Goal: Check status: Check status

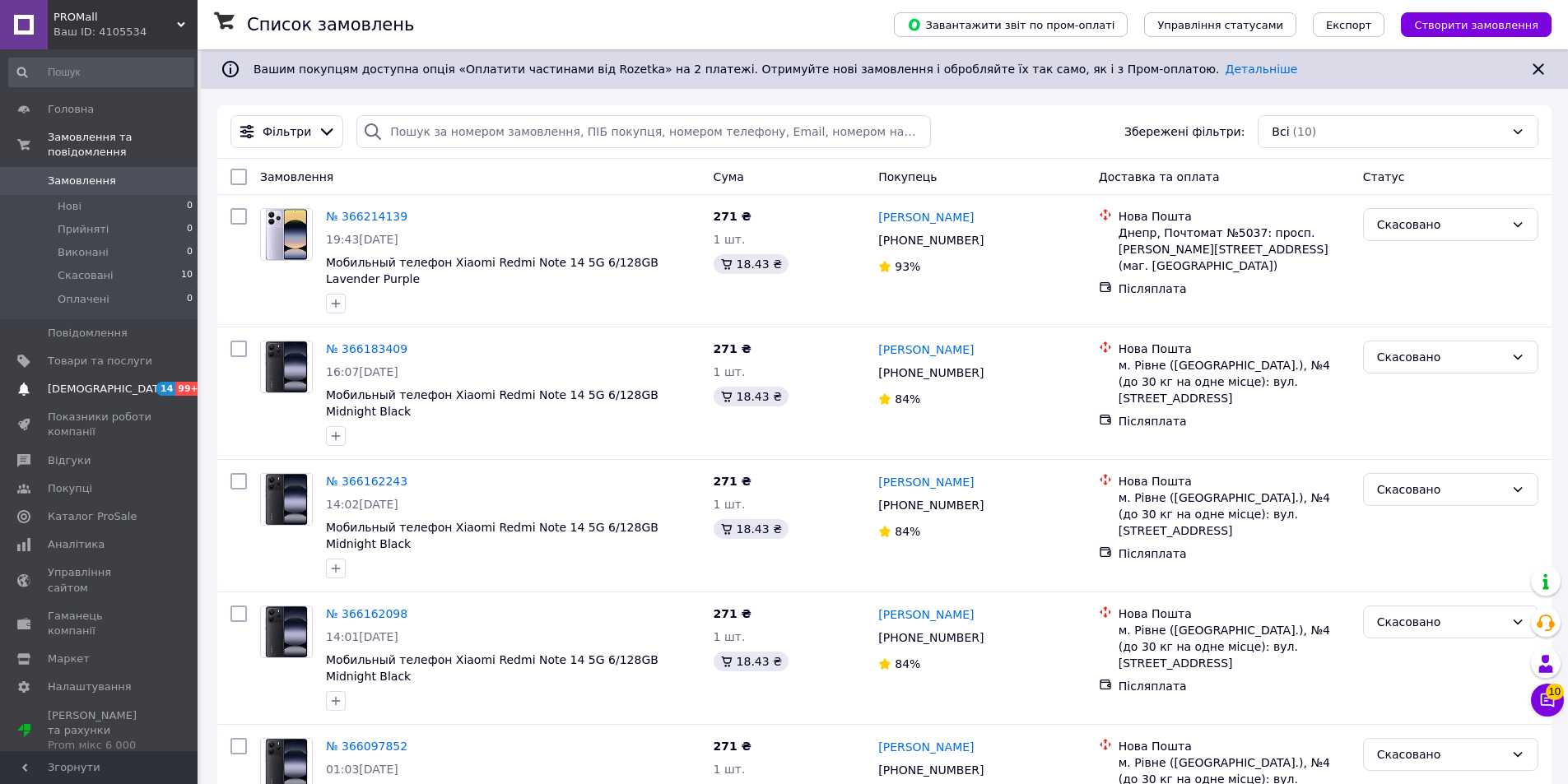
click at [115, 382] on span "[DEMOGRAPHIC_DATA]" at bounding box center [100, 389] width 105 height 15
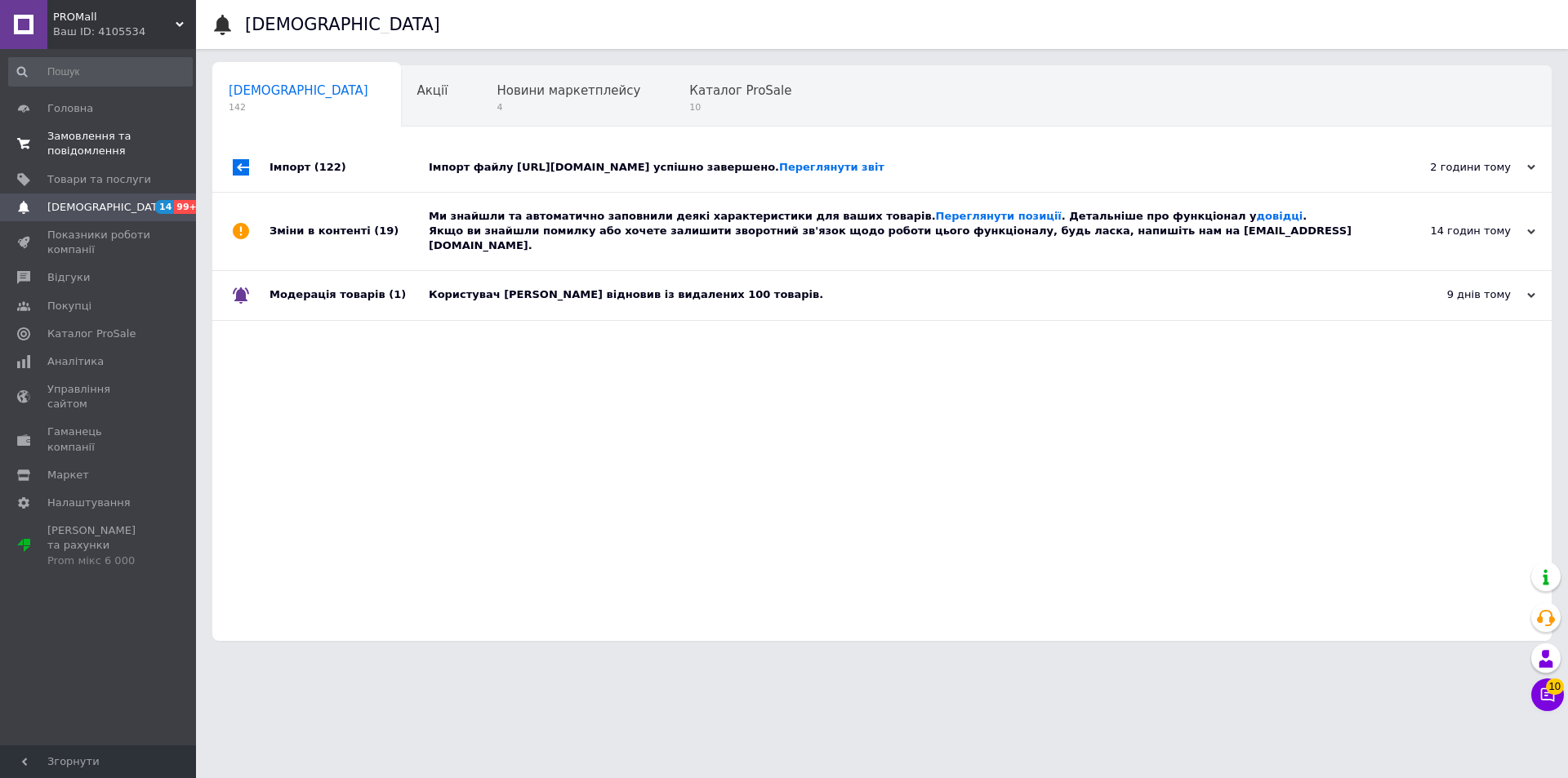
click at [104, 147] on span "Замовлення та повідомлення" at bounding box center [99, 144] width 104 height 29
